Goal: Task Accomplishment & Management: Manage account settings

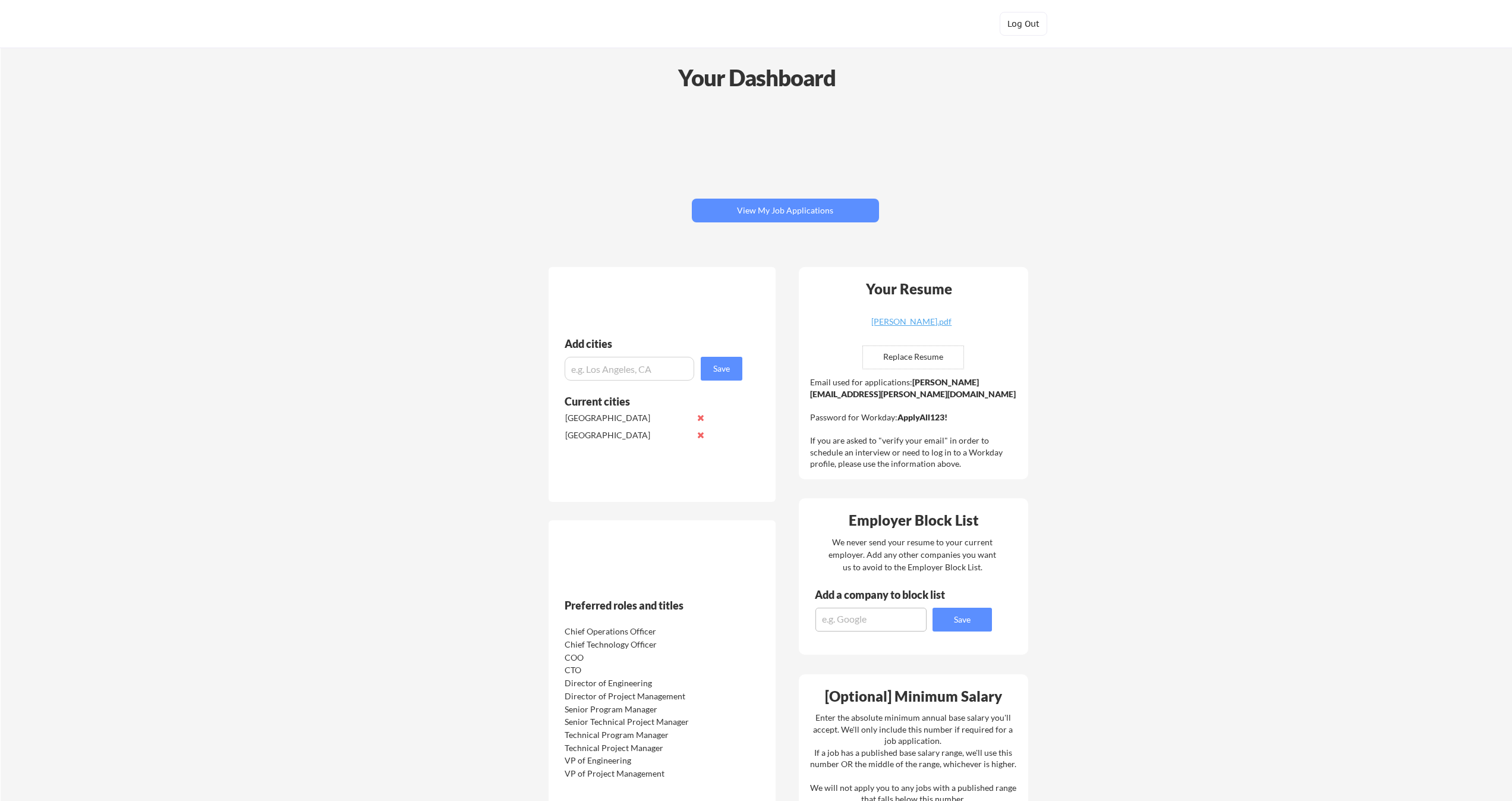
scroll to position [1, 0]
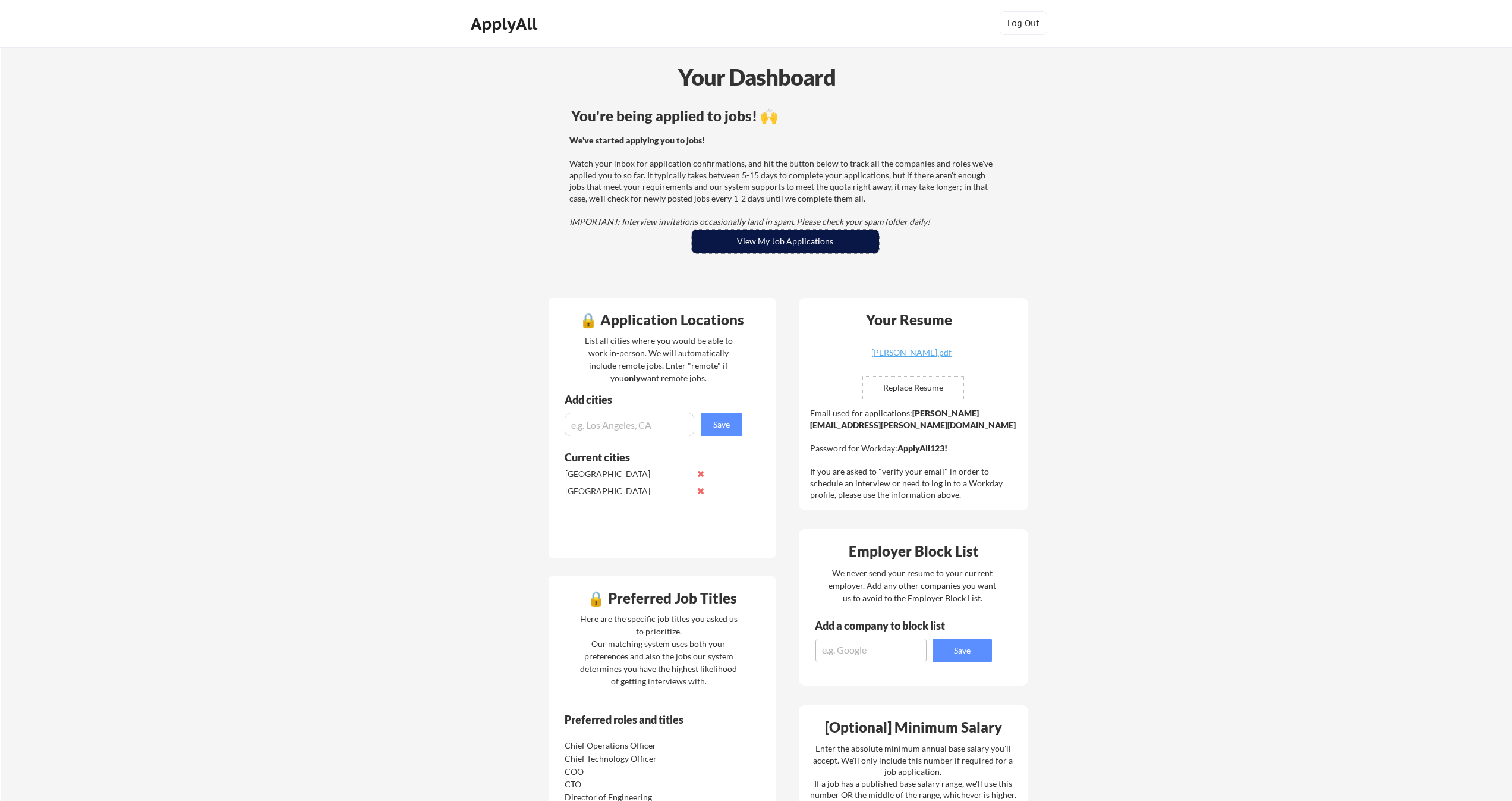
click at [849, 238] on button "View My Job Applications" at bounding box center [785, 241] width 187 height 24
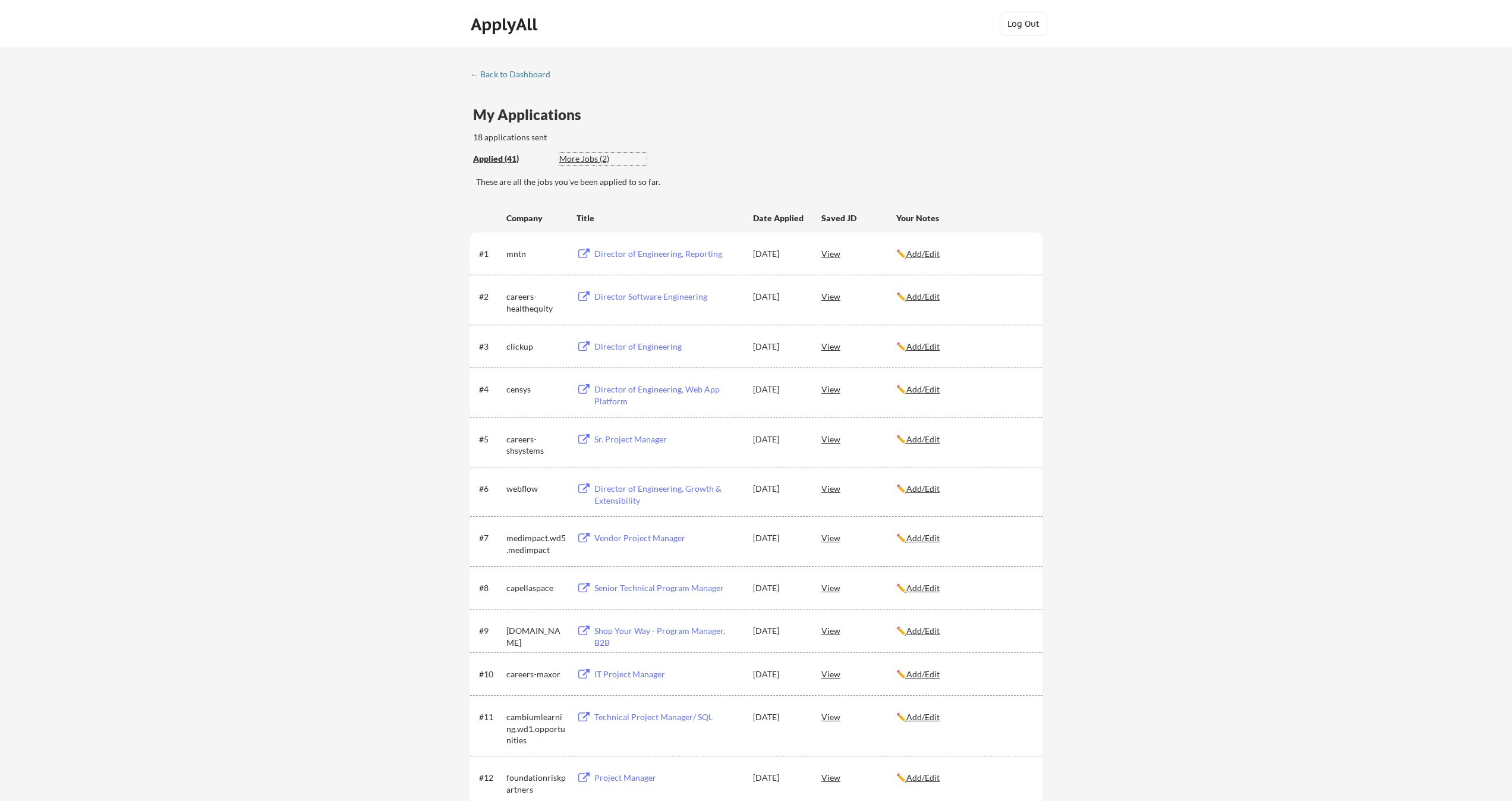
click at [594, 156] on div "More Jobs (2)" at bounding box center [603, 159] width 87 height 12
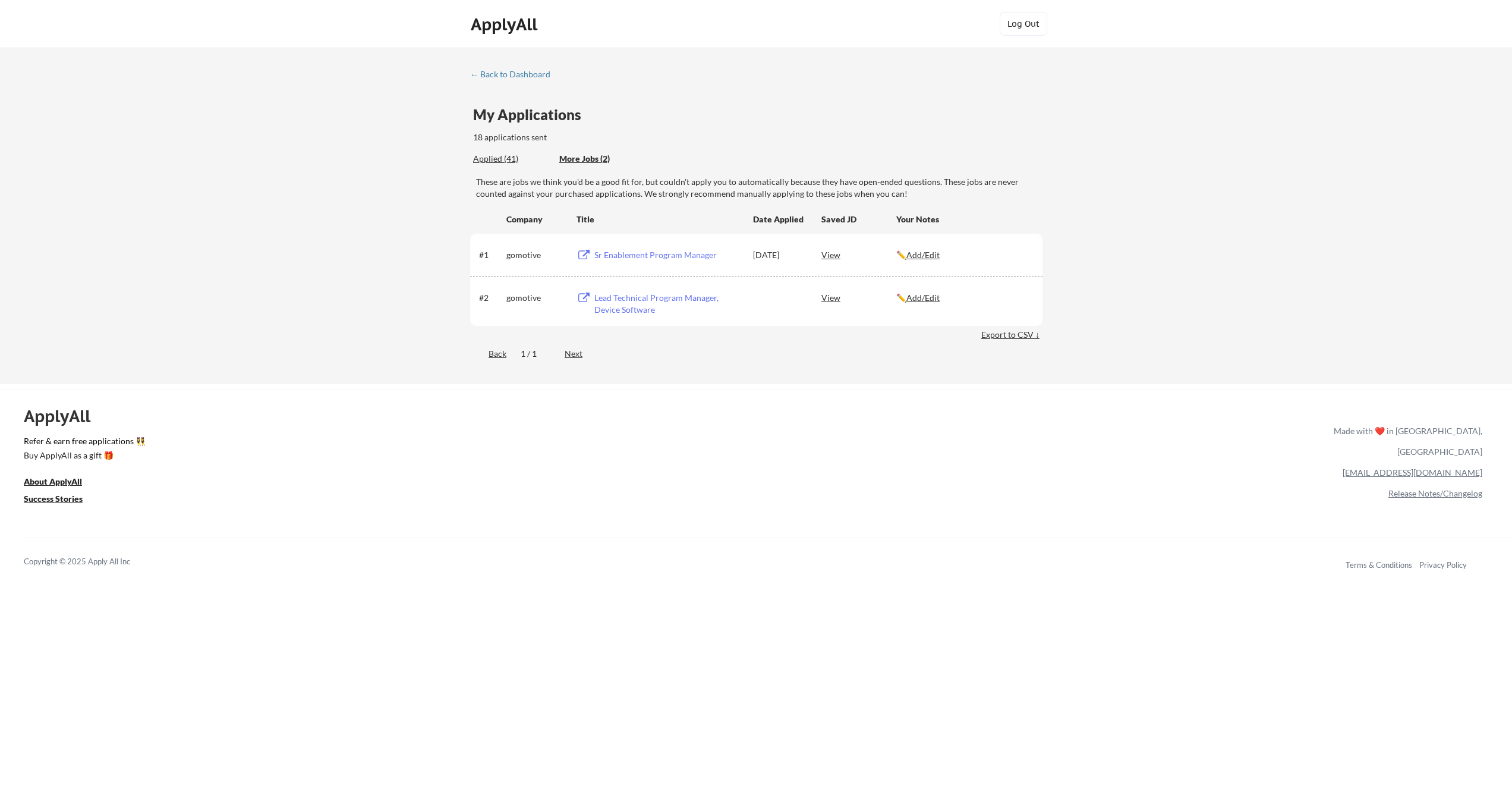
click at [501, 165] on div "Applied (41) More Jobs (2)" at bounding box center [559, 159] width 173 height 25
click at [506, 160] on div "Applied (41)" at bounding box center [512, 159] width 78 height 12
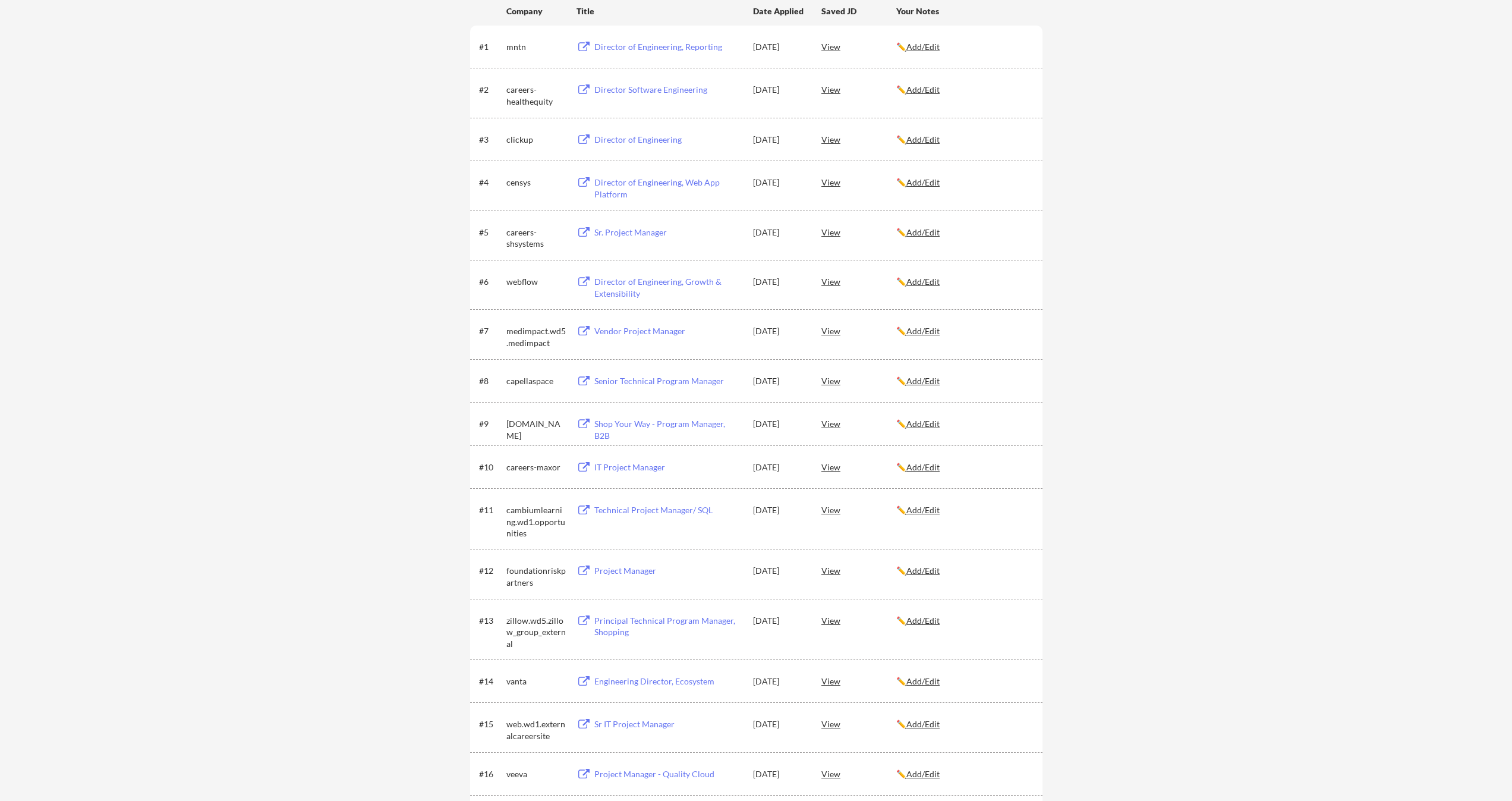
scroll to position [23, 0]
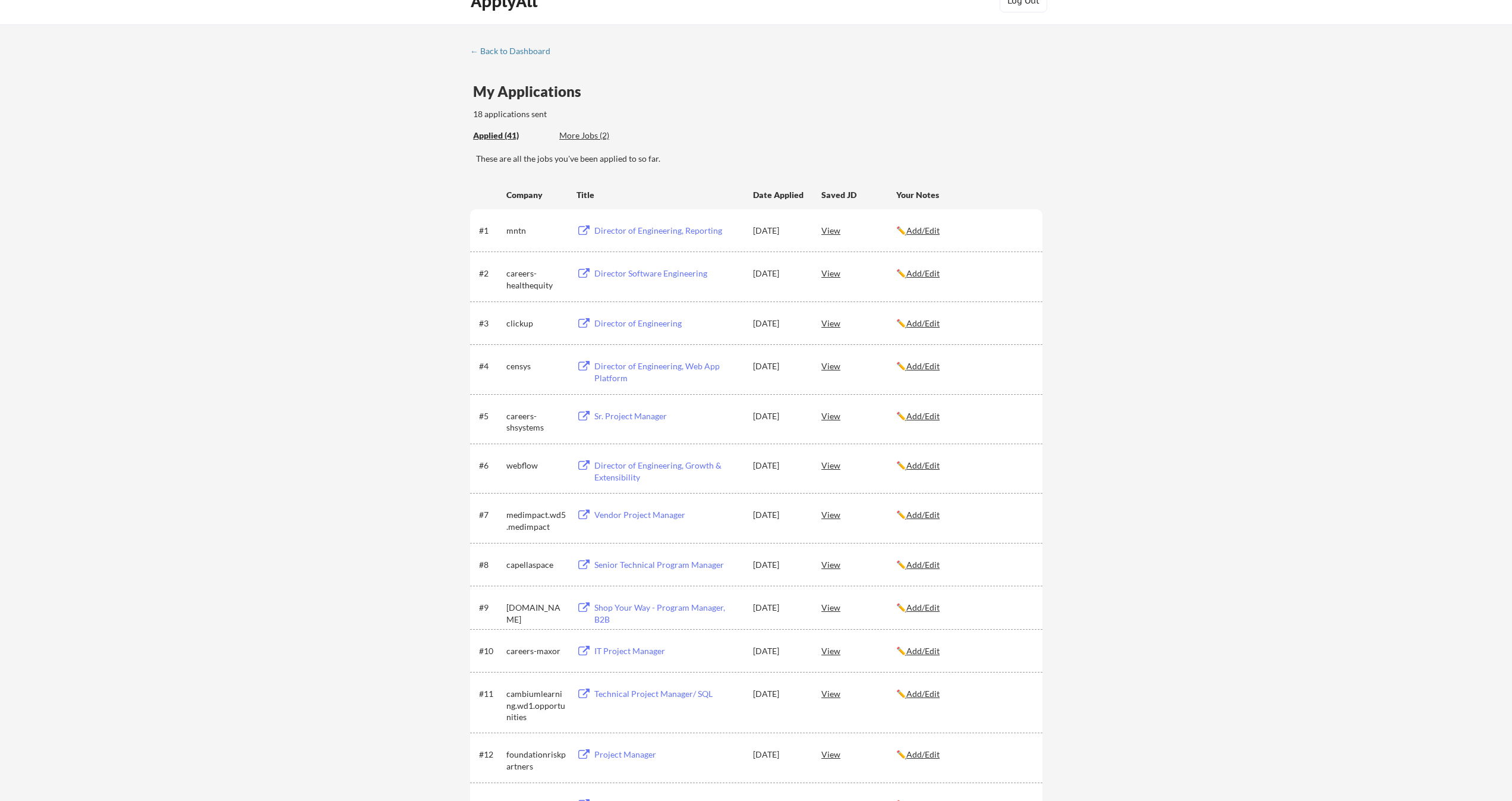
click at [475, 6] on div "ApplyAll" at bounding box center [506, 2] width 70 height 20
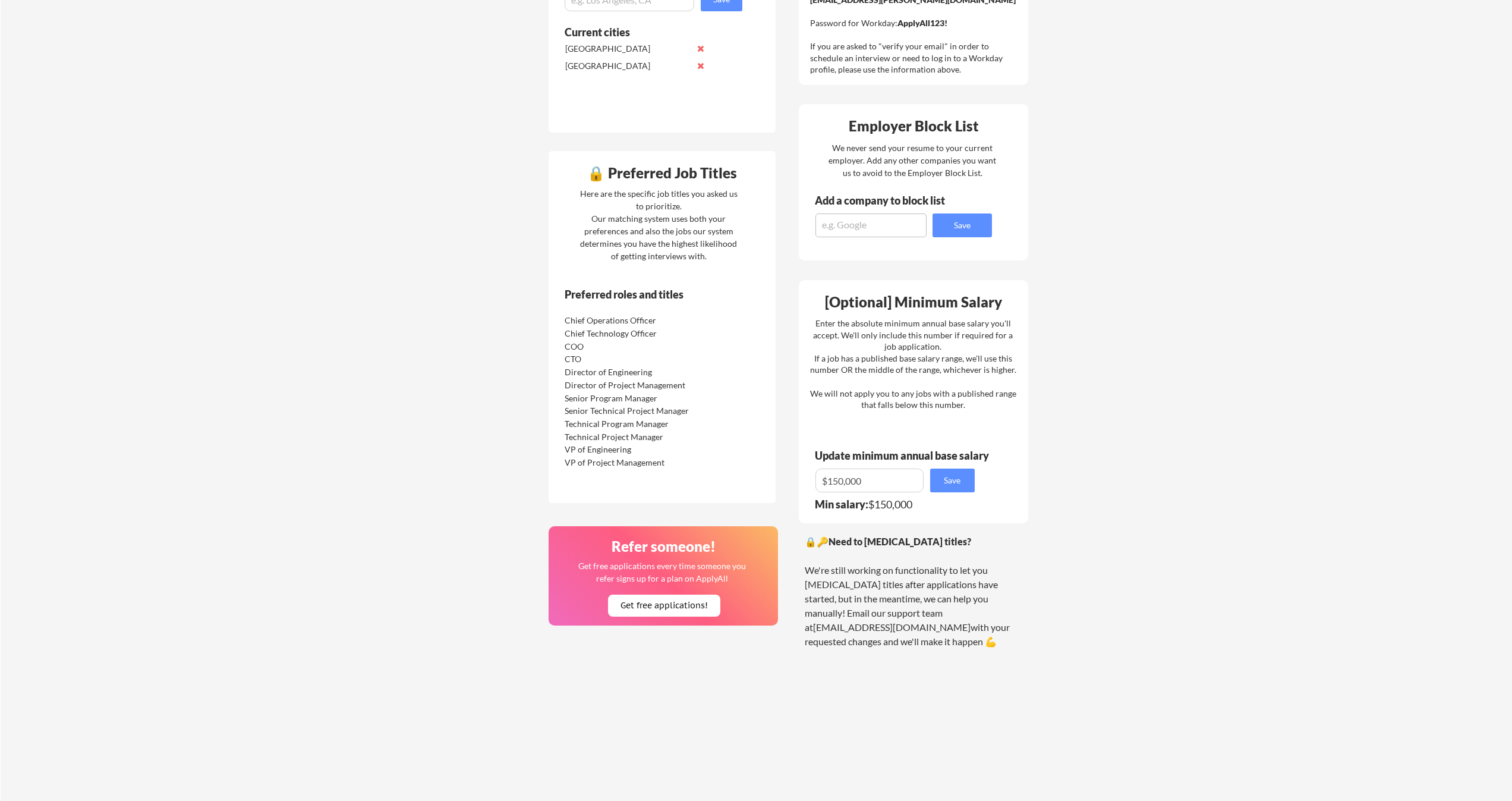
scroll to position [487, 0]
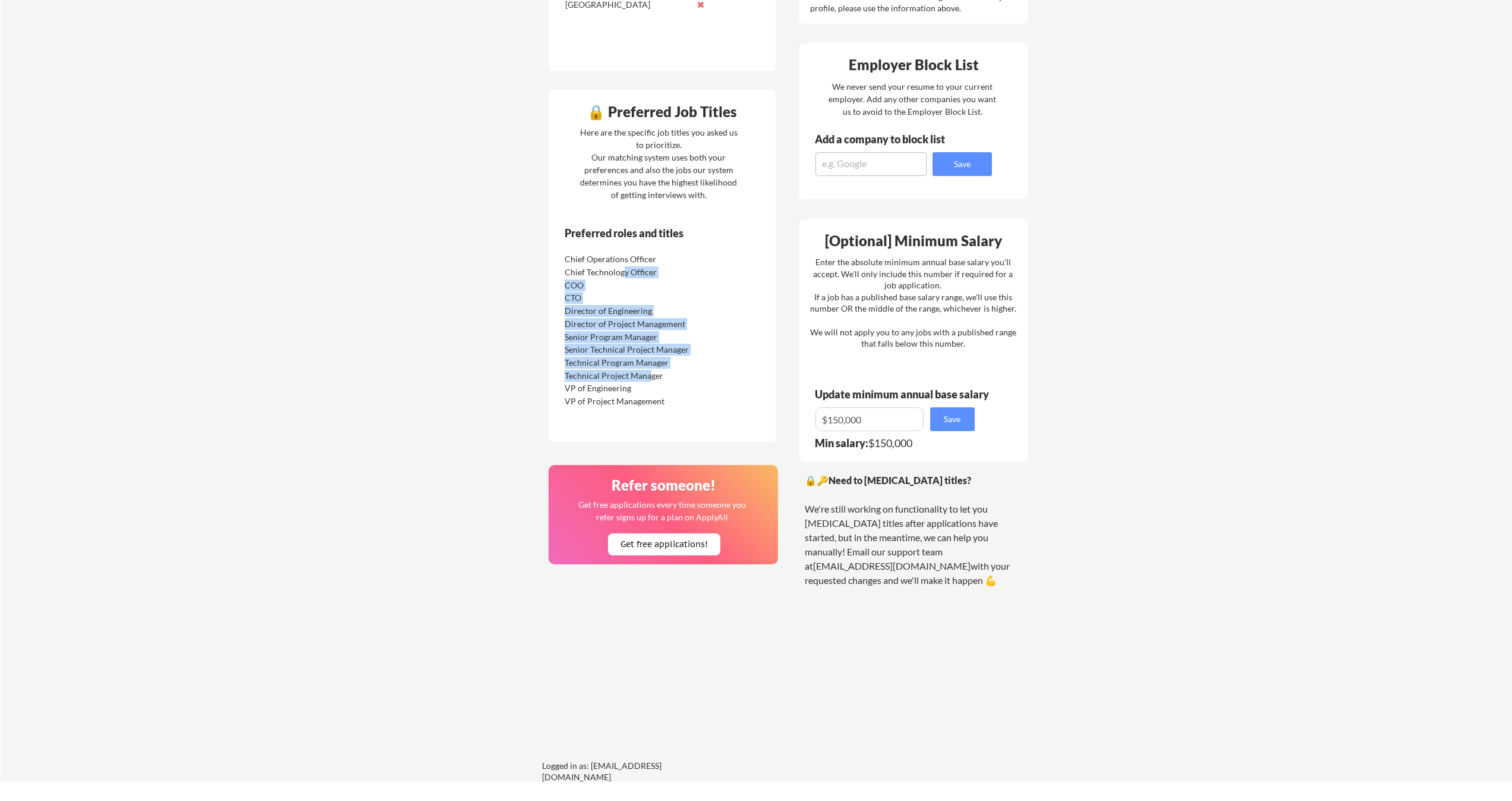
drag, startPoint x: 623, startPoint y: 270, endPoint x: 652, endPoint y: 374, distance: 108.0
click at [652, 374] on div "Chief Operations Officer Chief Technology Officer COO CTO Director of Engineeri…" at bounding box center [636, 328] width 150 height 154
click at [652, 374] on div "Technical Project Manager" at bounding box center [627, 375] width 125 height 12
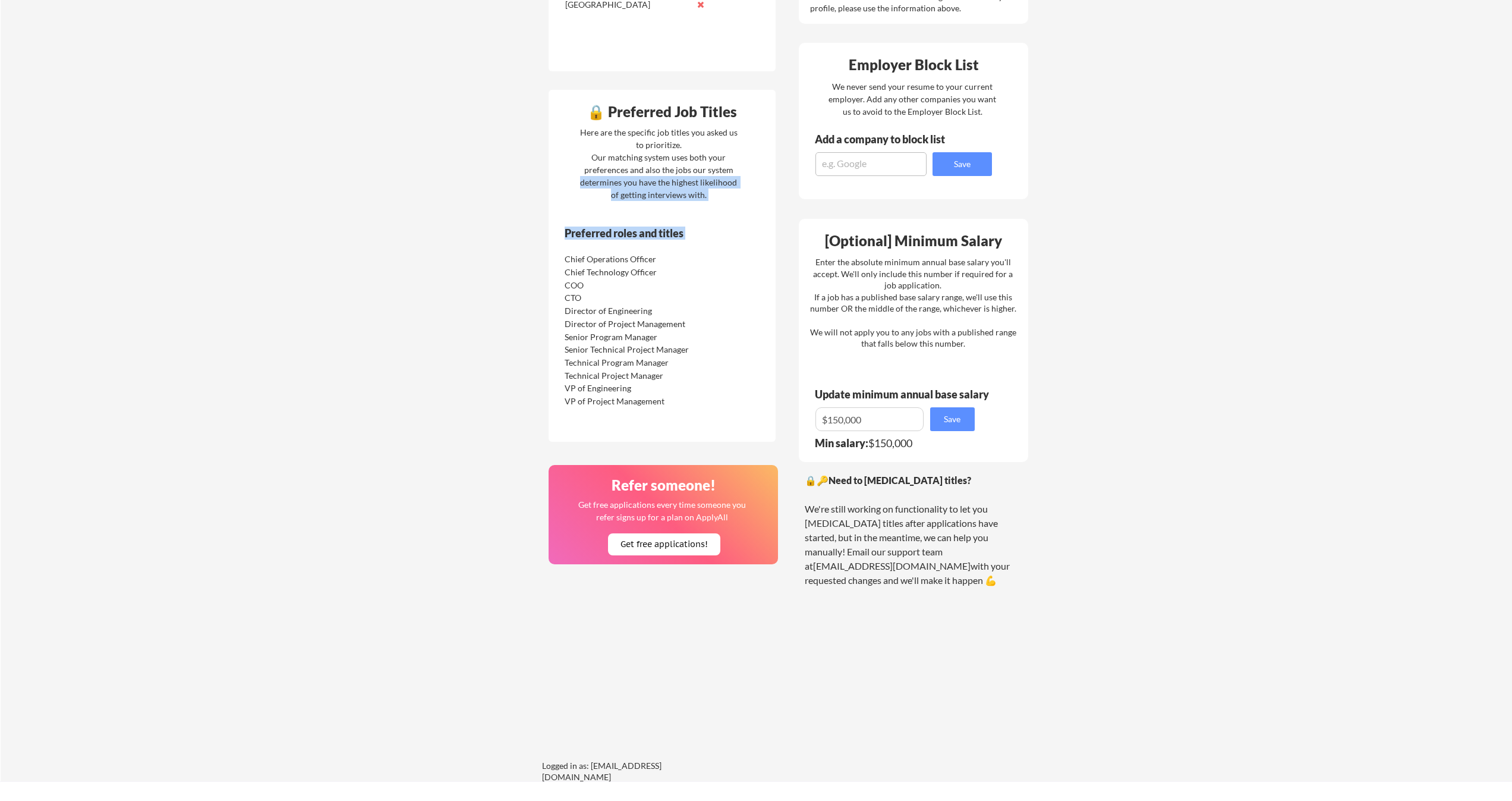
drag, startPoint x: 656, startPoint y: 248, endPoint x: 722, endPoint y: 297, distance: 82.2
click at [722, 296] on div "🔒 Preferred Job Titles Here are the specific job titles you asked us to priorit…" at bounding box center [662, 265] width 227 height 351
click at [722, 297] on div "Preferred roles and titles Chief Operations Officer Chief Technology Officer CO…" at bounding box center [645, 329] width 194 height 206
click at [698, 297] on div "CTO" at bounding box center [636, 296] width 150 height 13
drag, startPoint x: 698, startPoint y: 301, endPoint x: 727, endPoint y: 393, distance: 96.5
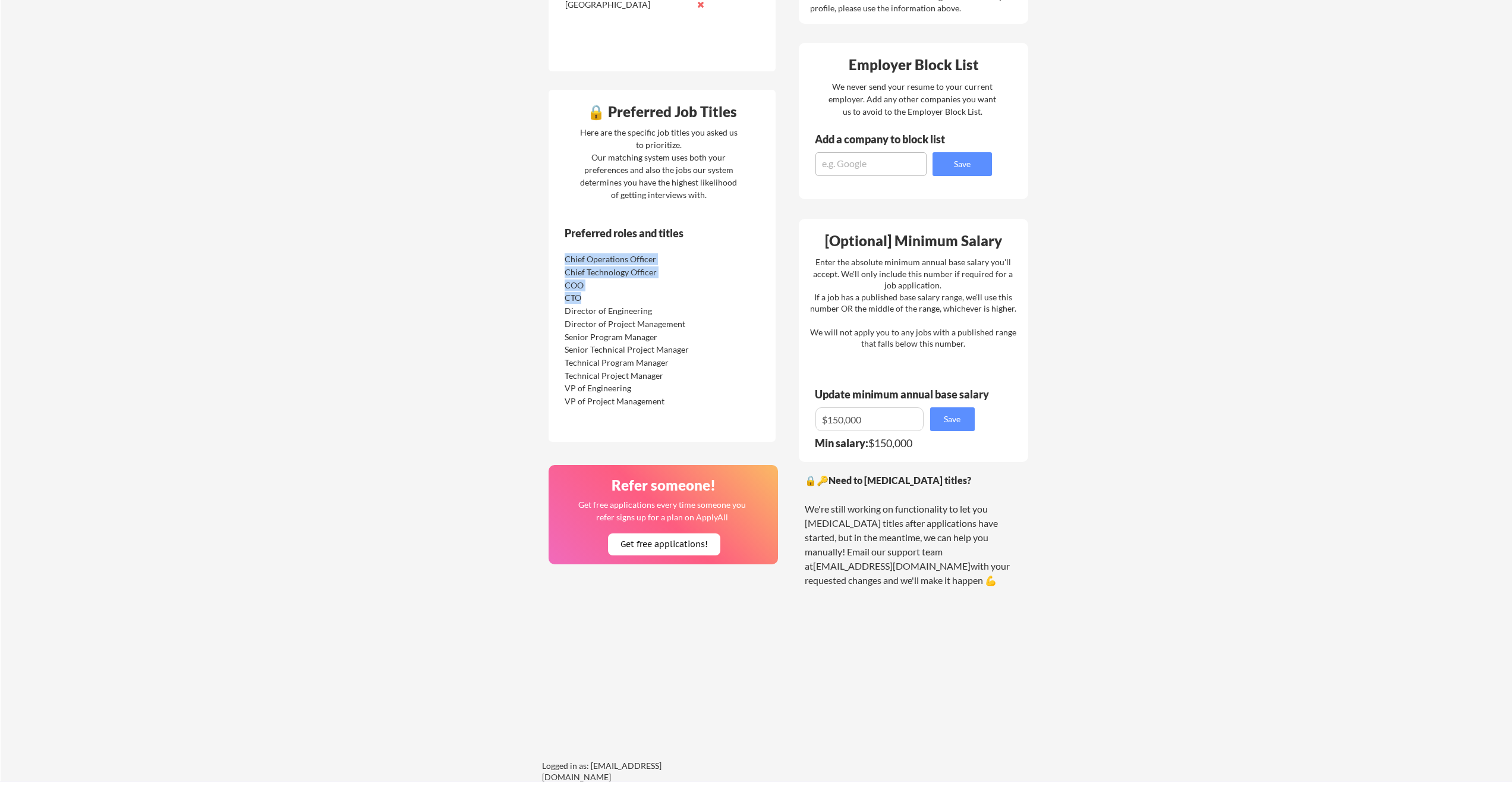
click at [729, 403] on div "Preferred roles and titles Chief Operations Officer Chief Technology Officer CO…" at bounding box center [645, 329] width 194 height 206
click at [727, 393] on div "Preferred roles and titles Chief Operations Officer Chief Technology Officer CO…" at bounding box center [645, 329] width 194 height 206
